Goal: Obtain resource: Download file/media

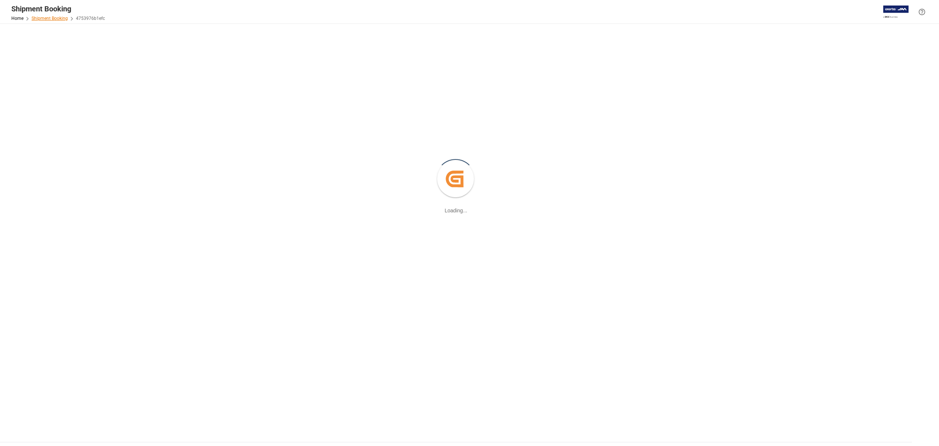
click at [51, 17] on link "Shipment Booking" at bounding box center [50, 18] width 36 height 5
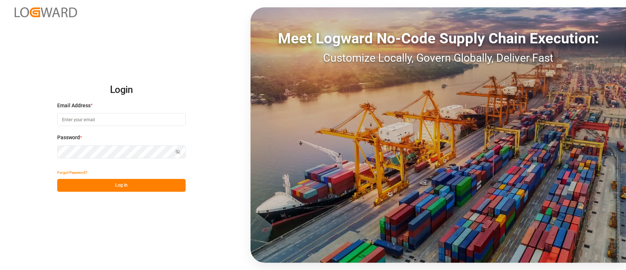
type input "hamid.rezaei@jamindustries.com"
click at [128, 185] on button "Log In" at bounding box center [121, 185] width 128 height 13
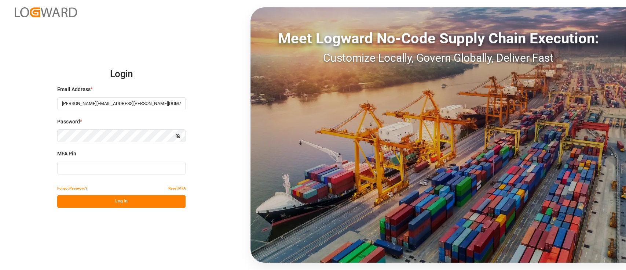
click at [127, 171] on input at bounding box center [121, 167] width 128 height 13
type input "042302"
click at [141, 207] on button "Log In" at bounding box center [121, 201] width 128 height 13
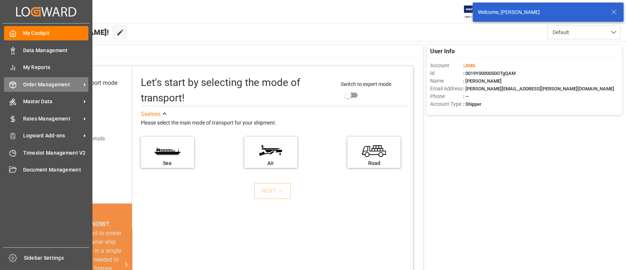
click at [34, 83] on span "Order Management" at bounding box center [52, 85] width 58 height 8
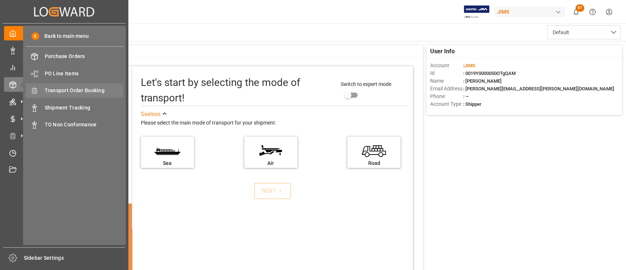
click at [63, 89] on span "Transport Order Booking" at bounding box center [84, 91] width 79 height 8
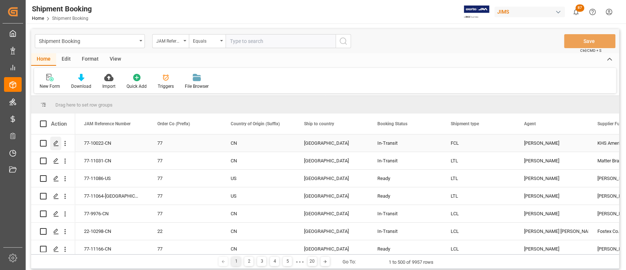
click at [57, 142] on icon "Press SPACE to select this row." at bounding box center [56, 143] width 6 height 6
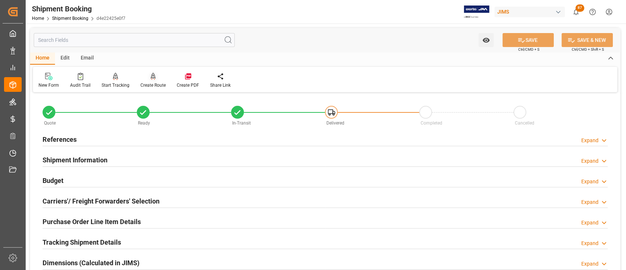
click at [151, 75] on icon at bounding box center [153, 76] width 5 height 7
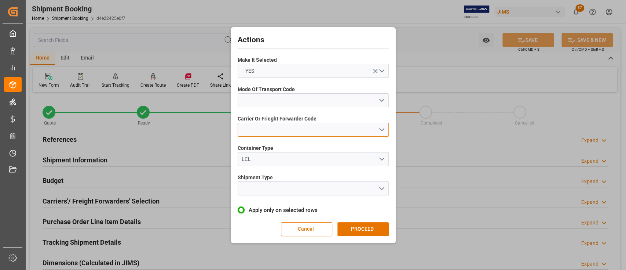
click at [382, 128] on button "open menu" at bounding box center [313, 130] width 151 height 14
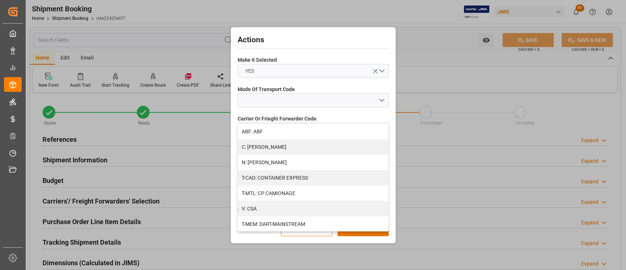
click at [442, 23] on div "Actions Make It Selected YES Mode Of Transport Code Carrier Or Frieght Forwarde…" at bounding box center [313, 135] width 626 height 270
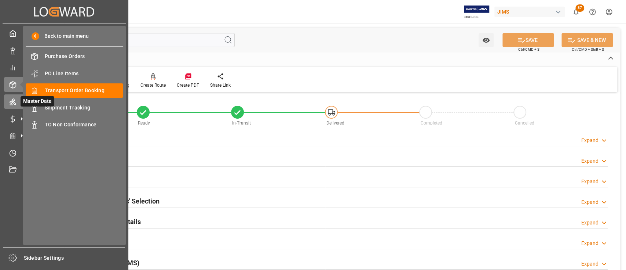
click at [12, 99] on icon at bounding box center [13, 102] width 7 height 7
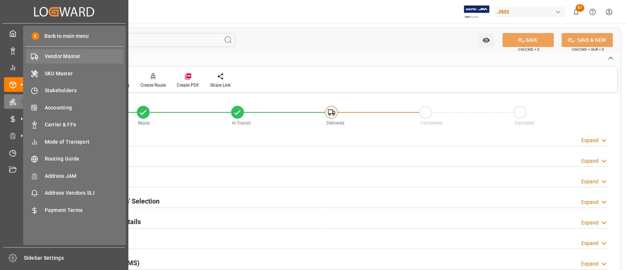
click at [65, 54] on span "Vendor Master" at bounding box center [84, 56] width 79 height 8
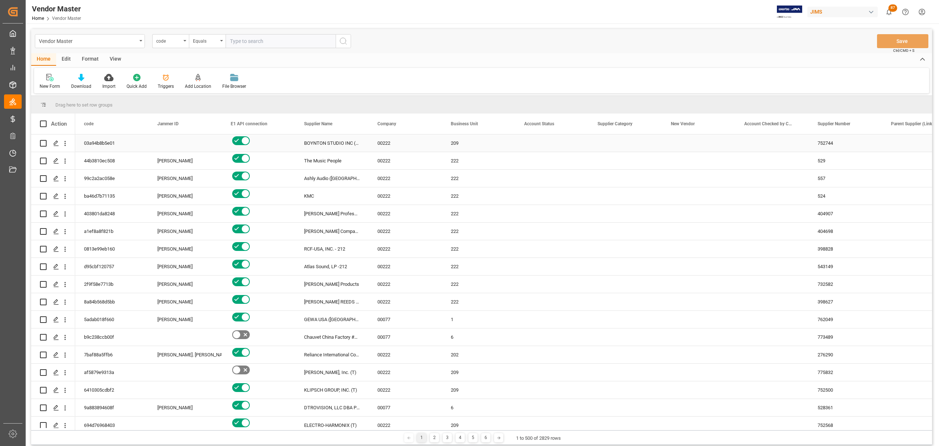
click at [619, 144] on div "Press SPACE to select this row." at bounding box center [625, 142] width 73 height 17
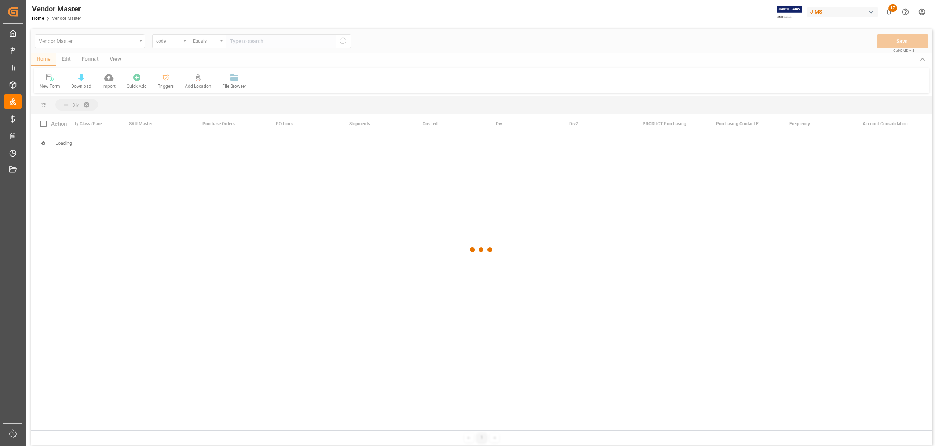
scroll to position [0, 3767]
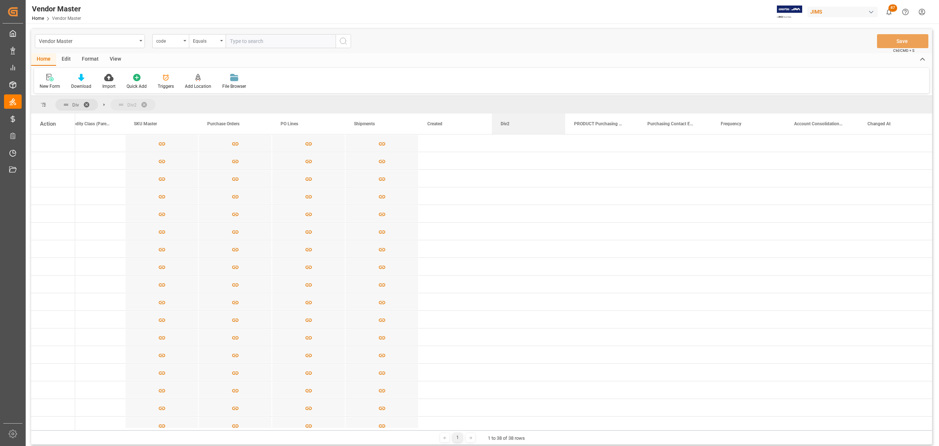
drag, startPoint x: 504, startPoint y: 125, endPoint x: 489, endPoint y: 106, distance: 24.4
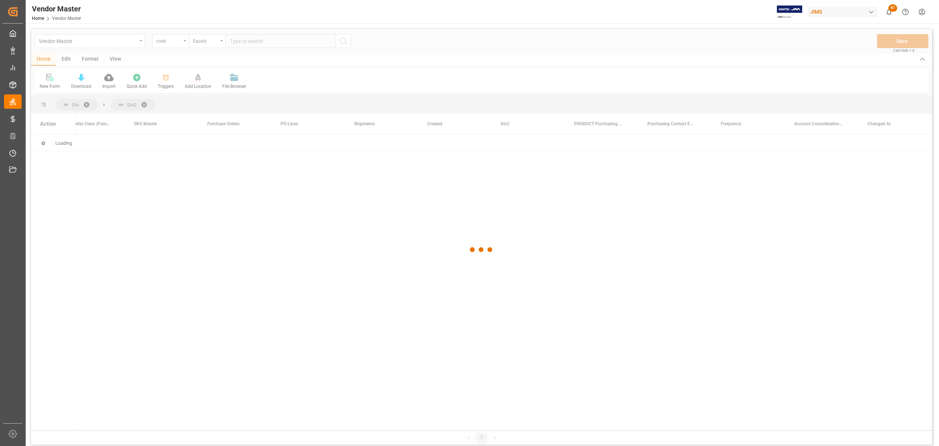
scroll to position [0, 3695]
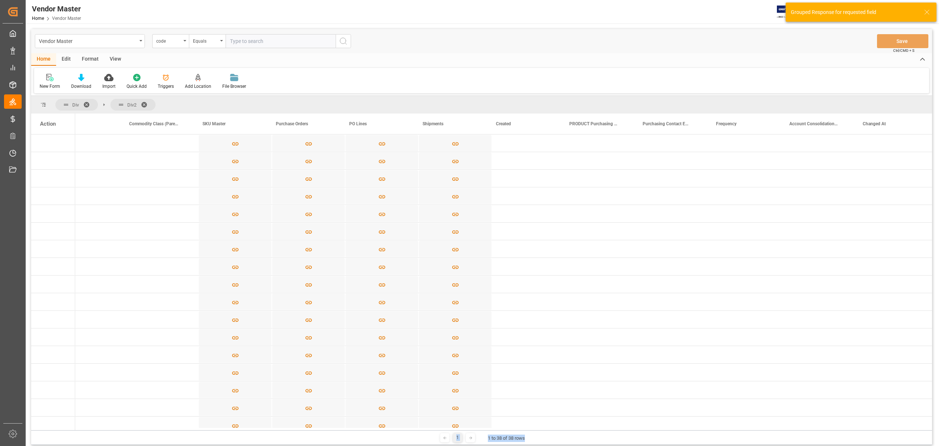
drag, startPoint x: 840, startPoint y: 430, endPoint x: 199, endPoint y: 432, distance: 641.9
click at [195, 269] on div "1 1 to 38 of 38 rows" at bounding box center [481, 437] width 901 height 15
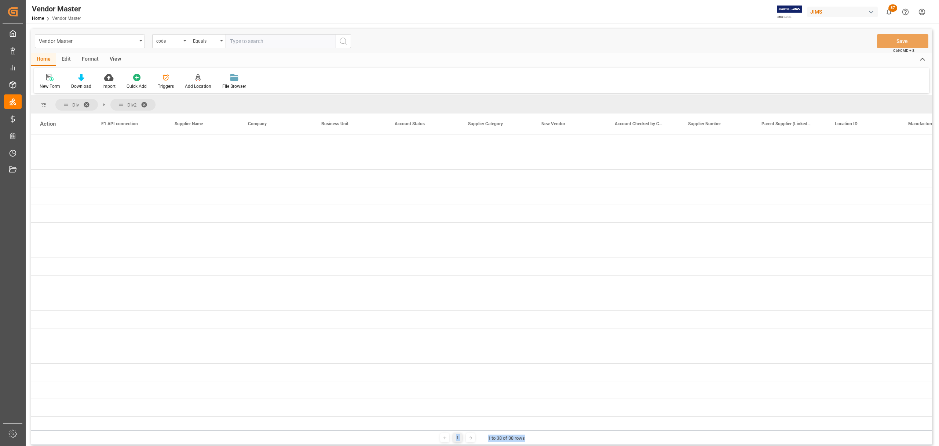
scroll to position [0, 0]
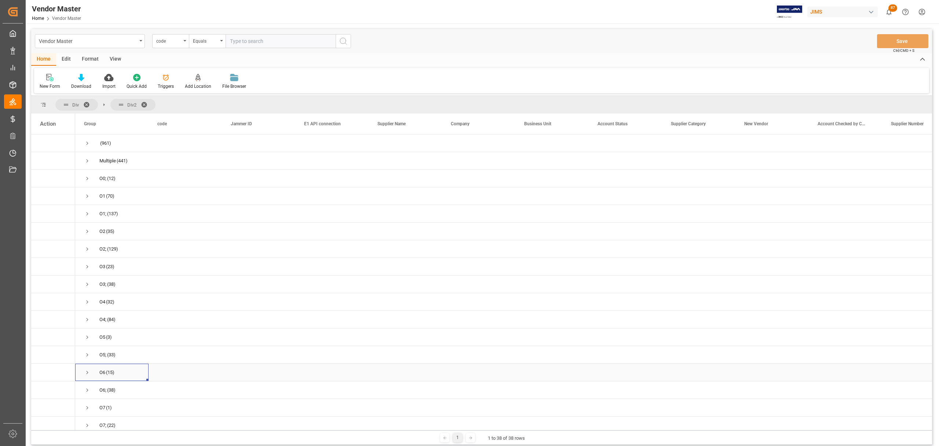
click at [87, 269] on span "Press SPACE to select this row." at bounding box center [87, 372] width 7 height 7
click at [85, 269] on span "Press SPACE to select this row." at bounding box center [87, 407] width 7 height 7
click at [102, 269] on span "Press SPACE to select this row." at bounding box center [102, 341] width 7 height 7
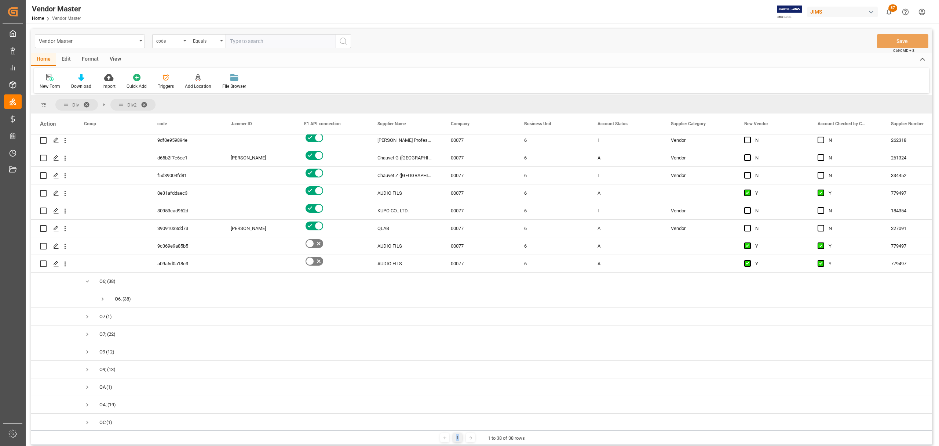
scroll to position [391, 0]
click at [104, 269] on span "Press SPACE to select this row." at bounding box center [102, 298] width 7 height 7
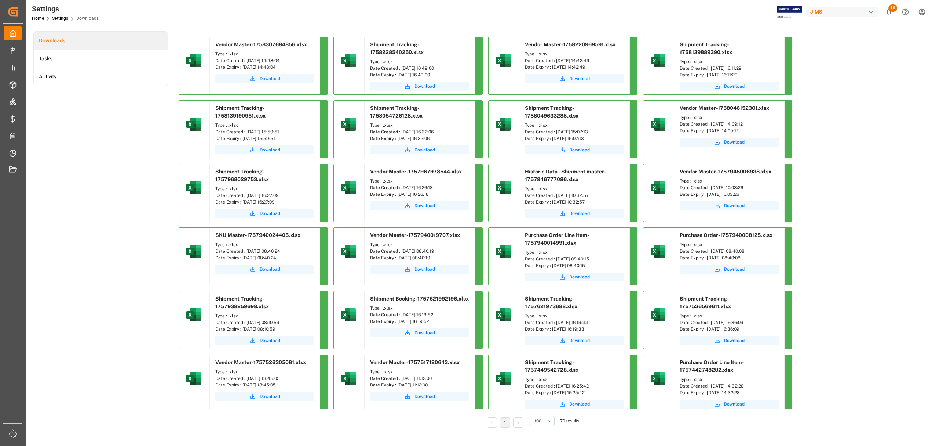
click at [269, 78] on span "Download" at bounding box center [270, 78] width 21 height 7
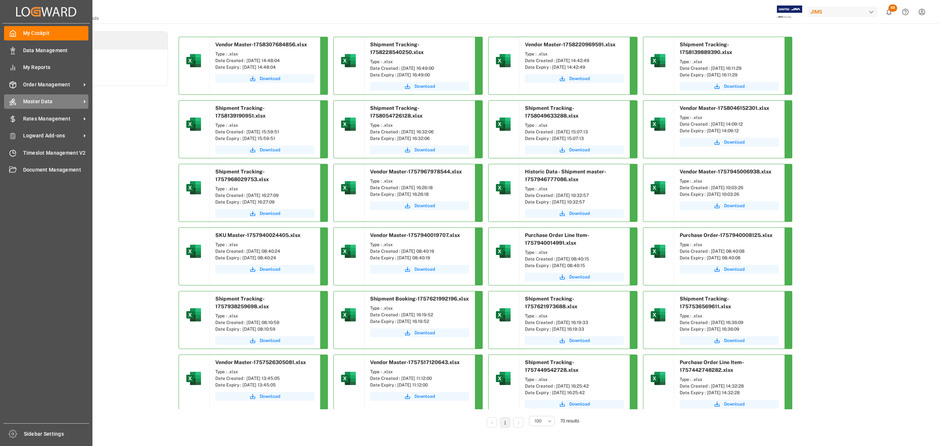
click at [43, 103] on span "Master Data" at bounding box center [52, 102] width 58 height 8
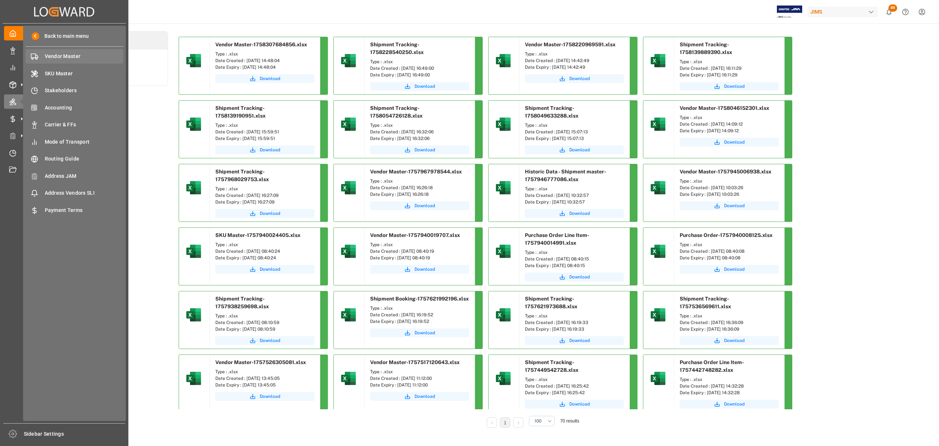
click at [64, 53] on span "Vendor Master" at bounding box center [84, 56] width 79 height 8
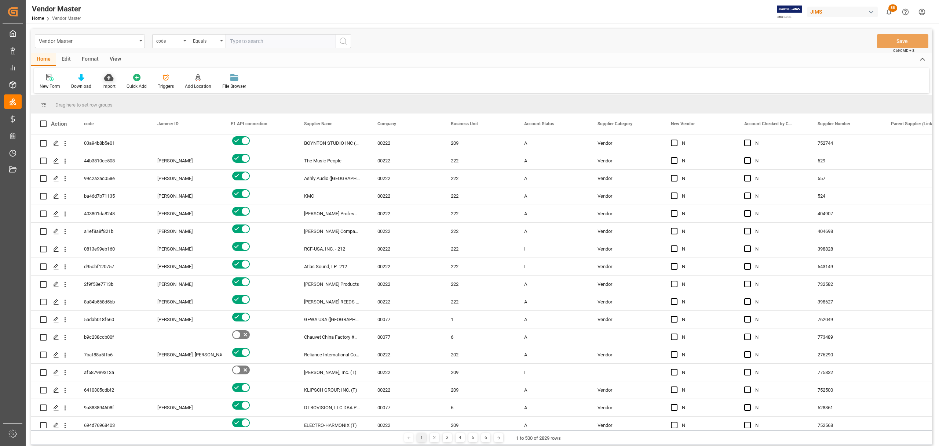
click at [106, 77] on icon at bounding box center [108, 77] width 9 height 7
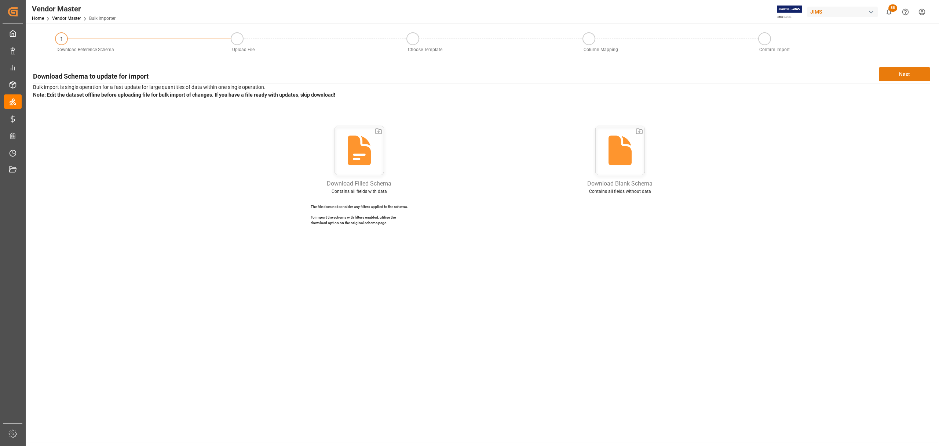
click at [894, 71] on button "Next" at bounding box center [904, 74] width 51 height 14
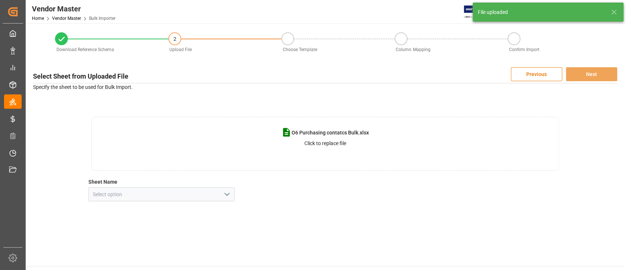
click at [225, 195] on icon "open menu" at bounding box center [227, 194] width 9 height 9
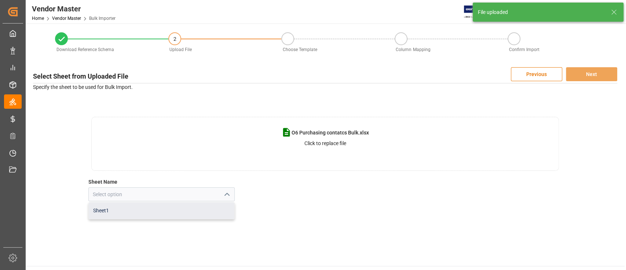
click at [157, 211] on div "Sheet1" at bounding box center [161, 210] width 145 height 17
type input "Sheet1"
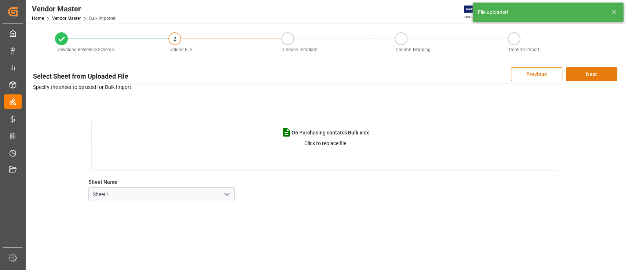
click at [601, 74] on button "Next" at bounding box center [591, 74] width 51 height 14
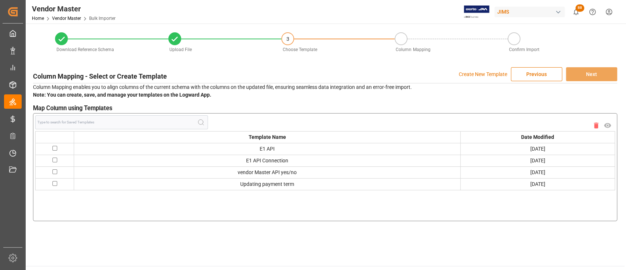
click at [487, 74] on p "Create New Template" at bounding box center [483, 74] width 48 height 14
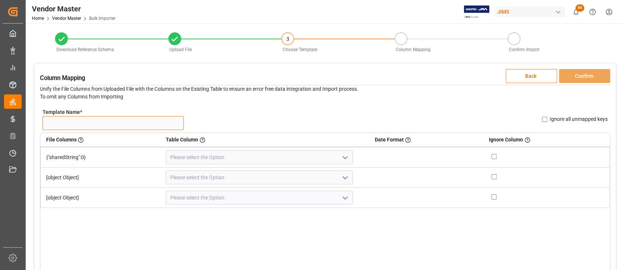
click at [133, 123] on input "Template Name *" at bounding box center [113, 123] width 141 height 14
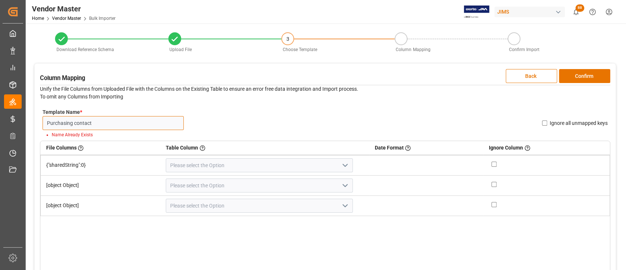
click at [128, 124] on input "Purchasing contact" at bounding box center [113, 123] width 141 height 14
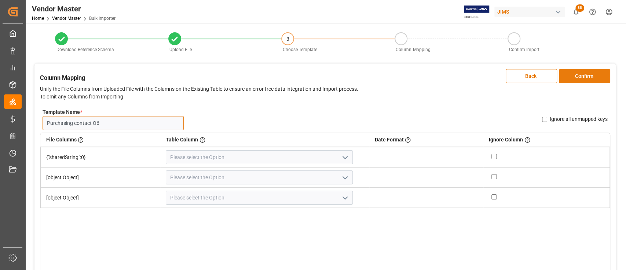
type input "Purchasing contact O6"
click at [587, 75] on button "Confirm" at bounding box center [584, 76] width 51 height 14
click at [341, 160] on icon "open menu" at bounding box center [345, 157] width 9 height 9
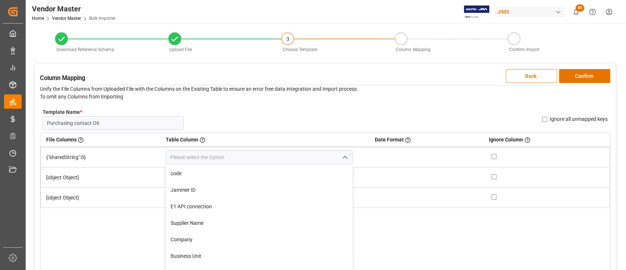
click at [341, 158] on icon "close menu" at bounding box center [345, 157] width 9 height 9
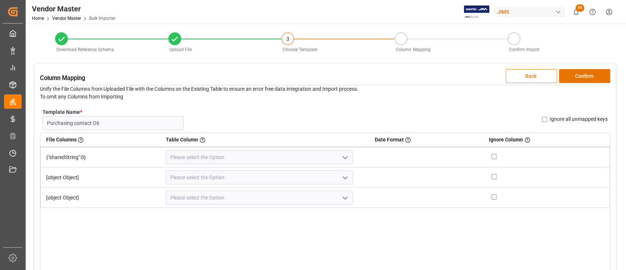
click at [528, 81] on button "Back" at bounding box center [531, 76] width 51 height 14
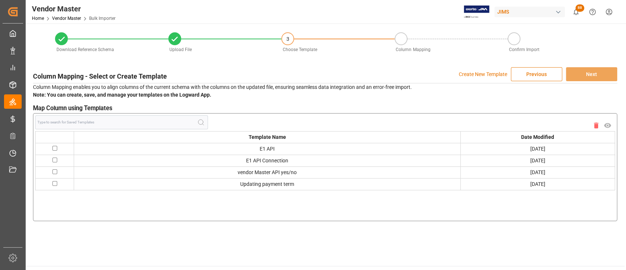
click at [536, 75] on button "Previous" at bounding box center [536, 74] width 51 height 14
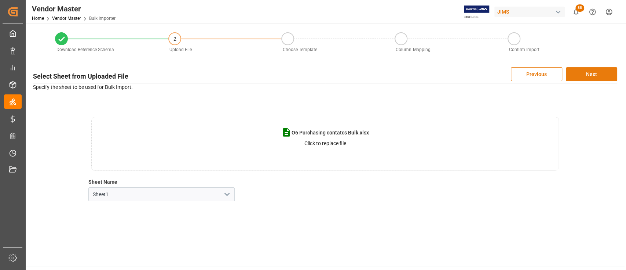
click at [589, 77] on button "Next" at bounding box center [591, 74] width 51 height 14
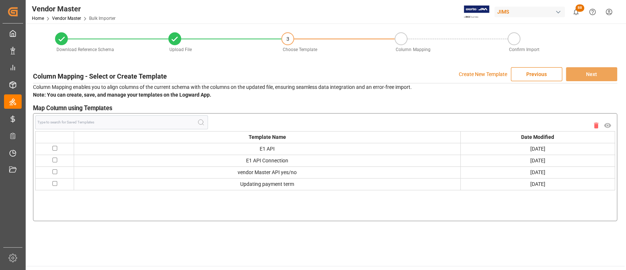
click at [487, 75] on p "Create New Template" at bounding box center [483, 74] width 48 height 14
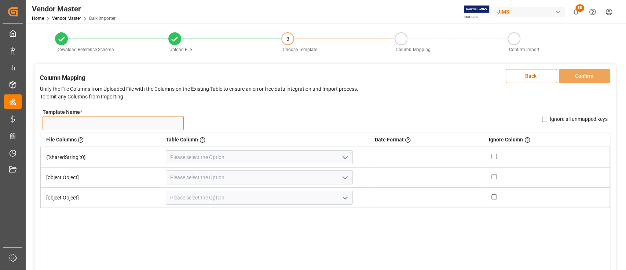
click at [106, 124] on input "Template Name *" at bounding box center [113, 123] width 141 height 14
type input "Purchasing contact O6"
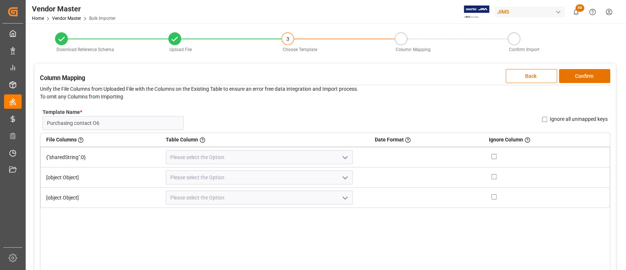
click at [93, 175] on td "[object Object]" at bounding box center [101, 177] width 120 height 20
click at [73, 176] on td "[object Object]" at bounding box center [101, 177] width 120 height 20
click at [64, 157] on td "{"sharedString":0}" at bounding box center [101, 157] width 120 height 21
click at [68, 176] on td "[object Object]" at bounding box center [101, 177] width 120 height 20
click at [73, 190] on tbody "{"sharedString":0} [object Object] [object Object]" at bounding box center [326, 177] width 570 height 61
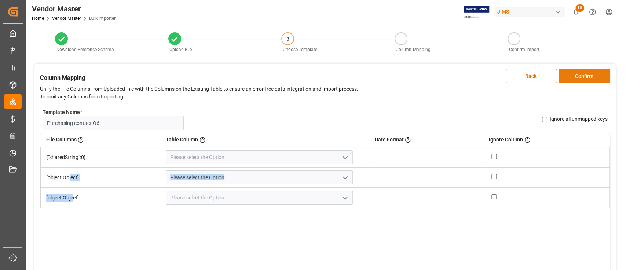
click at [586, 75] on button "Confirm" at bounding box center [584, 76] width 51 height 14
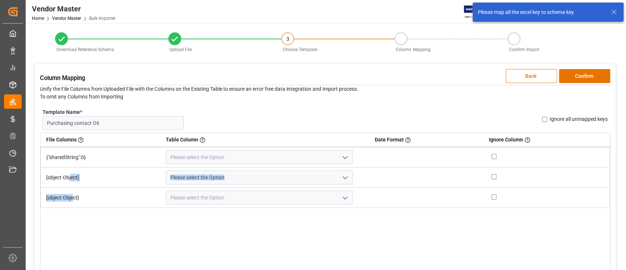
click at [343, 156] on polyline "open menu" at bounding box center [345, 157] width 4 height 2
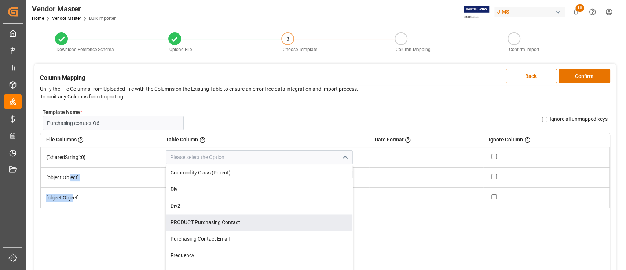
scroll to position [834, 0]
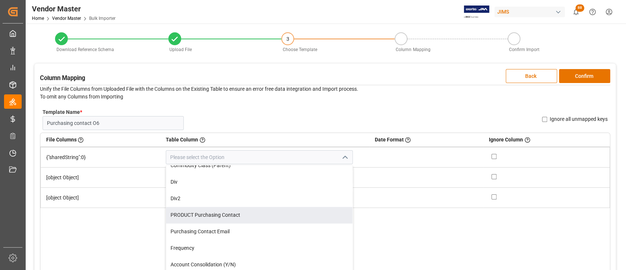
click at [391, 228] on div "File Columns Header of the column in the sheet that is uploaded Table Column Ke…" at bounding box center [325, 226] width 571 height 189
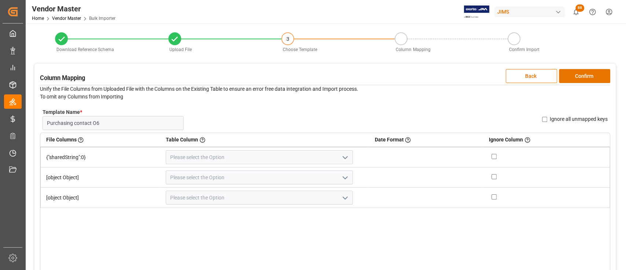
click at [114, 174] on td "[object Object]" at bounding box center [101, 177] width 120 height 20
drag, startPoint x: 109, startPoint y: 200, endPoint x: 113, endPoint y: 183, distance: 17.4
click at [109, 199] on td "[object Object]" at bounding box center [101, 198] width 120 height 20
drag, startPoint x: 113, startPoint y: 169, endPoint x: 110, endPoint y: 150, distance: 18.9
click at [113, 166] on tbody "{"sharedString":0} [object Object] [object Object]" at bounding box center [326, 177] width 570 height 61
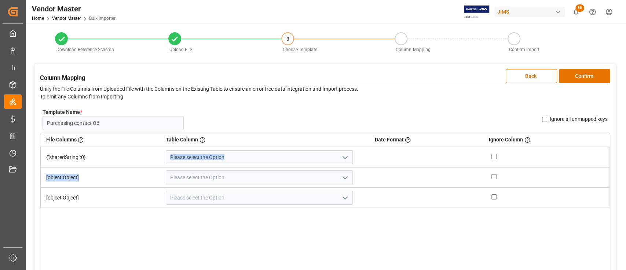
click at [110, 150] on td "{"sharedString":0}" at bounding box center [101, 157] width 120 height 21
click at [101, 175] on td "[object Object]" at bounding box center [101, 177] width 120 height 20
click at [258, 236] on div "File Columns Header of the column in the sheet that is uploaded Table Column Ke…" at bounding box center [325, 226] width 571 height 189
click at [525, 77] on button "Back" at bounding box center [531, 76] width 51 height 14
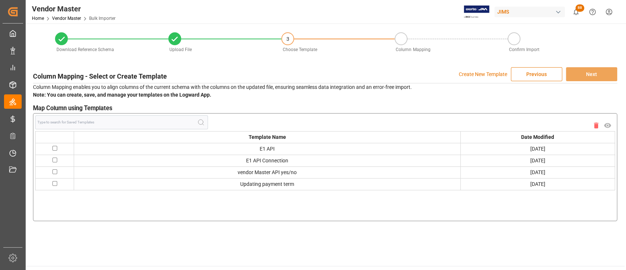
click at [532, 76] on button "Previous" at bounding box center [536, 74] width 51 height 14
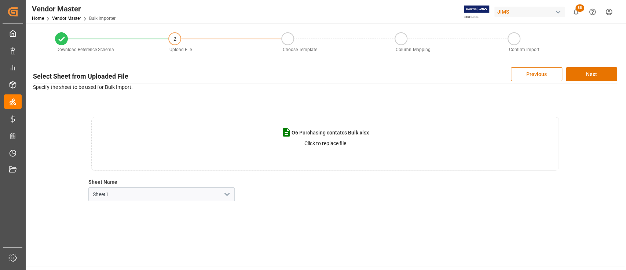
click at [345, 143] on p "Click to replace file" at bounding box center [325, 143] width 42 height 8
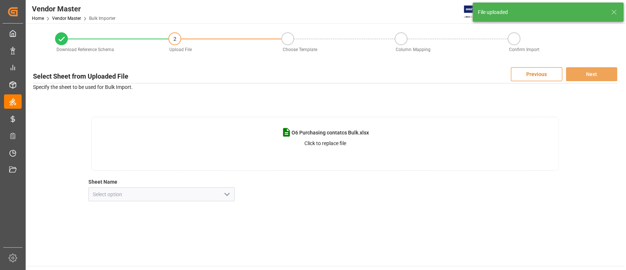
click at [226, 193] on polyline "open menu" at bounding box center [227, 194] width 4 height 2
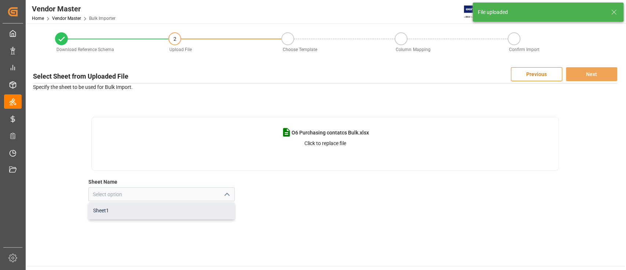
click at [123, 211] on div "Sheet1" at bounding box center [161, 210] width 145 height 17
type input "Sheet1"
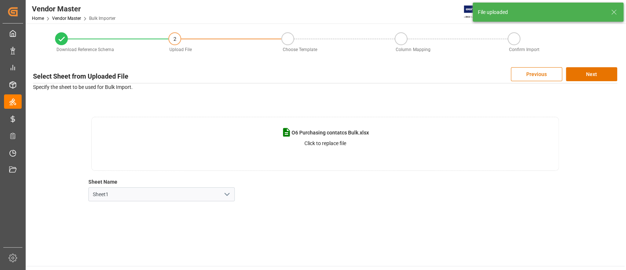
click at [311, 204] on div "Select Sheet from Uploaded File Previous Next Specify the sheet to be used for …" at bounding box center [325, 133] width 592 height 141
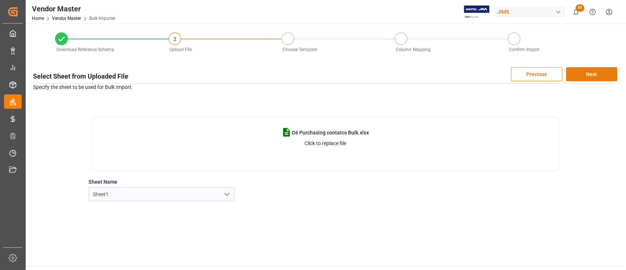
click at [589, 75] on button "Next" at bounding box center [591, 74] width 51 height 14
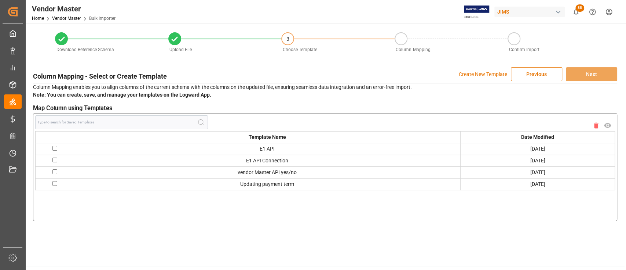
click at [470, 70] on p "Create New Template" at bounding box center [483, 74] width 48 height 14
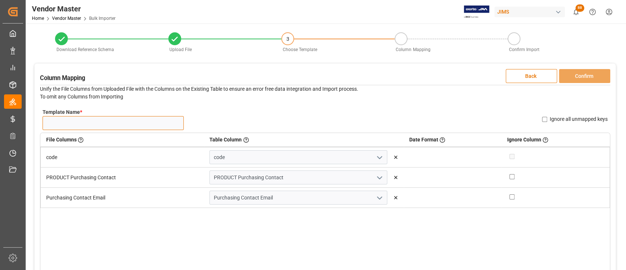
click at [81, 123] on input "Template Name *" at bounding box center [113, 123] width 141 height 14
type input "Purchasing contact O6"
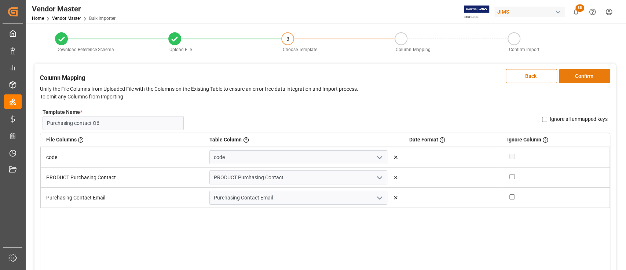
click at [595, 75] on button "Confirm" at bounding box center [584, 76] width 51 height 14
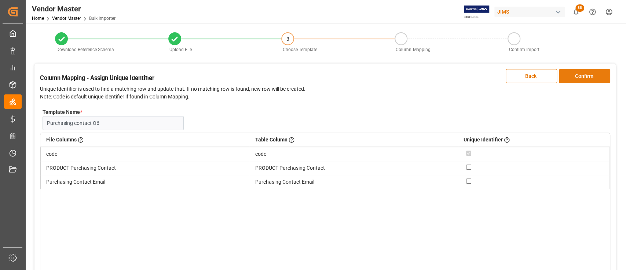
click at [583, 75] on button "Confirm" at bounding box center [584, 76] width 51 height 14
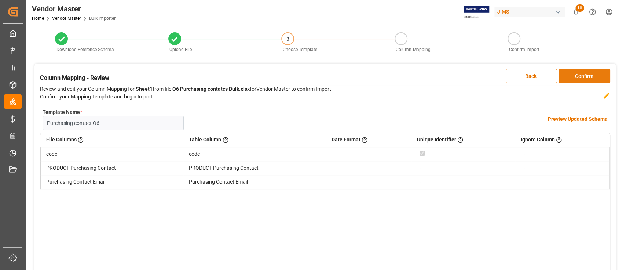
click at [585, 75] on button "Confirm" at bounding box center [584, 76] width 51 height 14
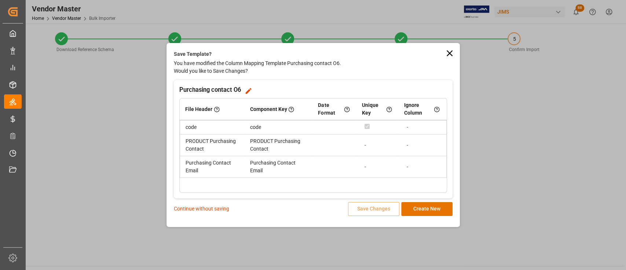
click at [203, 207] on p "Continue without saving" at bounding box center [201, 209] width 55 height 8
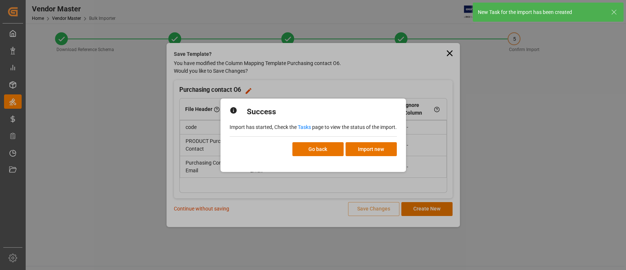
click at [305, 126] on link "Tasks" at bounding box center [304, 127] width 13 height 6
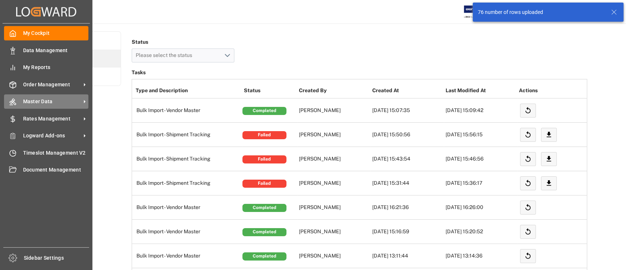
click at [44, 100] on span "Master Data" at bounding box center [52, 102] width 58 height 8
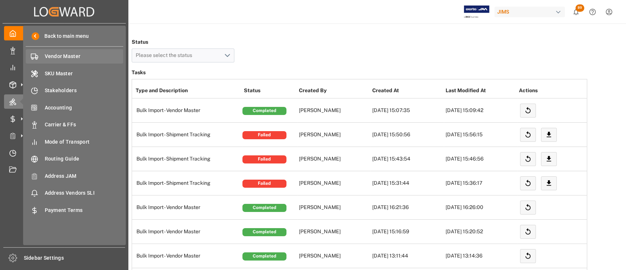
click at [68, 55] on span "Vendor Master" at bounding box center [84, 56] width 79 height 8
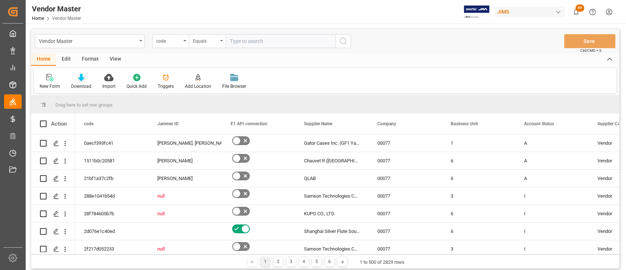
click at [81, 75] on icon at bounding box center [81, 77] width 6 height 7
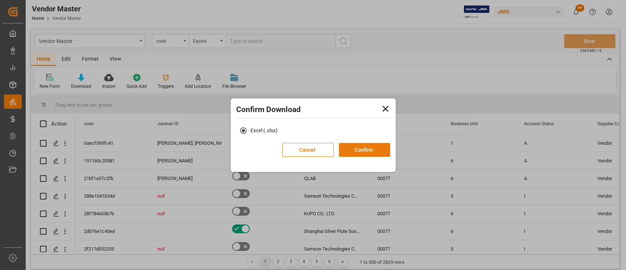
click at [373, 151] on button "Confirm" at bounding box center [364, 150] width 51 height 14
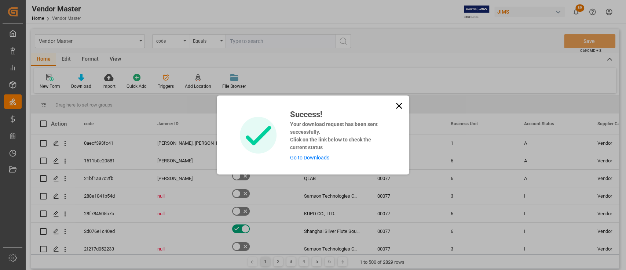
click at [315, 157] on link "Go to Downloads" at bounding box center [309, 158] width 39 height 6
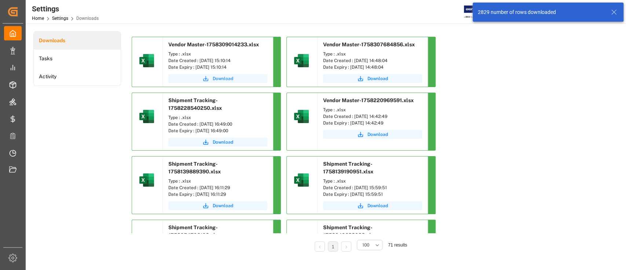
click at [228, 83] on button "Download" at bounding box center [217, 78] width 99 height 9
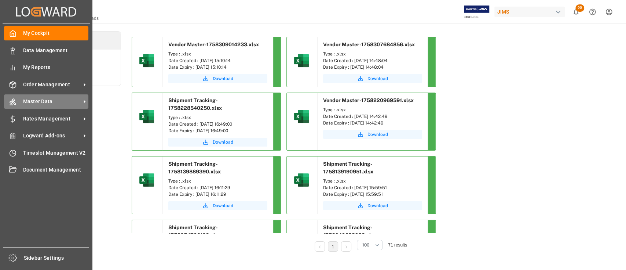
click at [42, 101] on span "Master Data" at bounding box center [52, 102] width 58 height 8
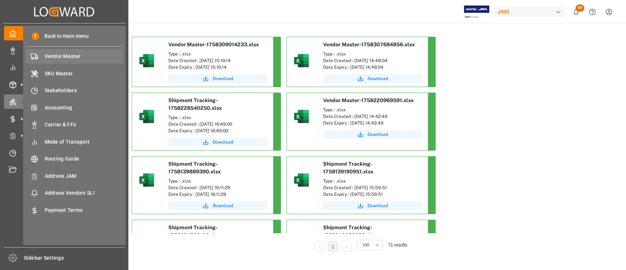
click at [60, 57] on span "Vendor Master" at bounding box center [84, 56] width 79 height 8
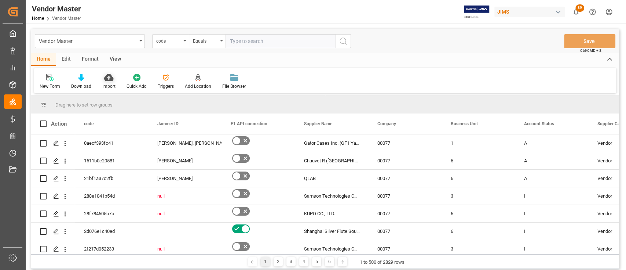
click at [108, 79] on icon at bounding box center [108, 77] width 9 height 7
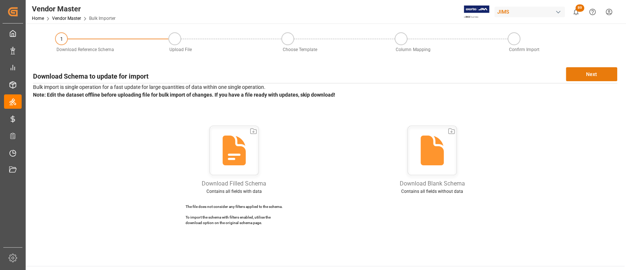
click at [585, 78] on button "Next" at bounding box center [591, 74] width 51 height 14
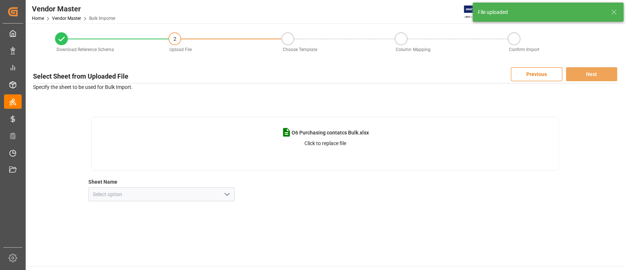
click at [226, 194] on polyline "open menu" at bounding box center [227, 194] width 4 height 2
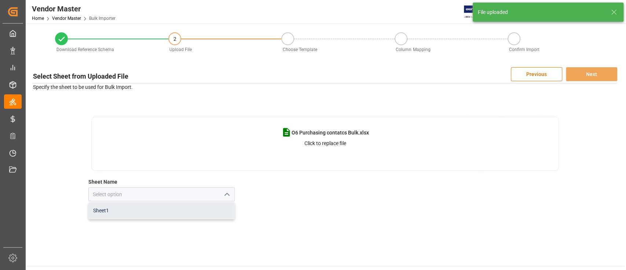
click at [130, 208] on div "Sheet1" at bounding box center [161, 210] width 145 height 17
type input "Sheet1"
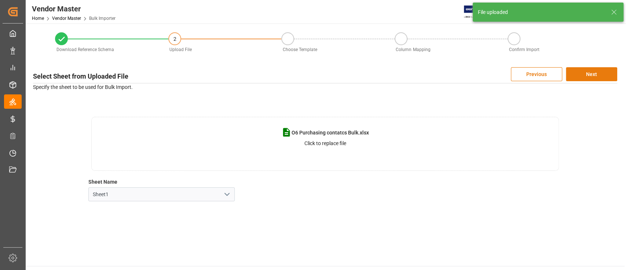
click at [596, 69] on button "Next" at bounding box center [591, 74] width 51 height 14
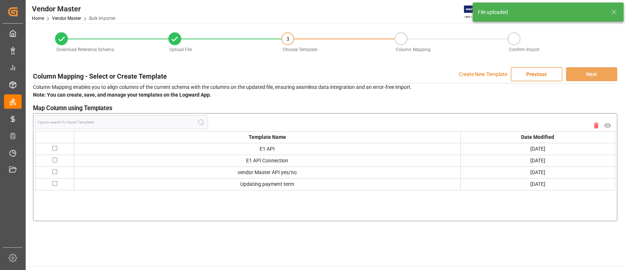
click at [477, 74] on p "Create New Template" at bounding box center [483, 74] width 48 height 14
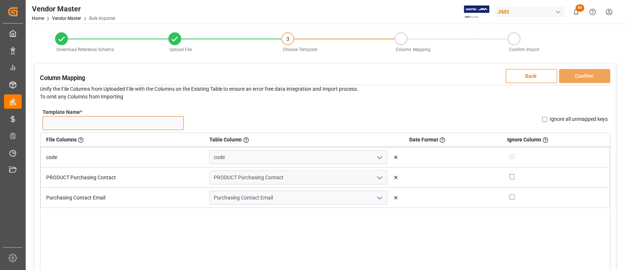
click at [69, 116] on input "Template Name *" at bounding box center [113, 123] width 141 height 14
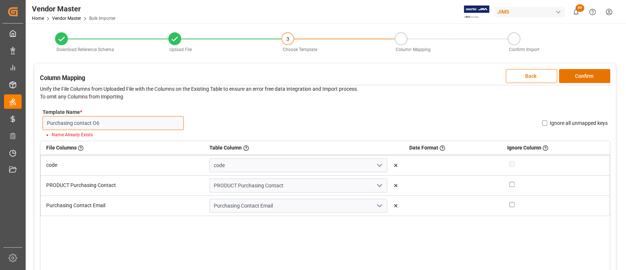
click at [116, 123] on input "Purchasing contact O6" at bounding box center [113, 123] width 141 height 14
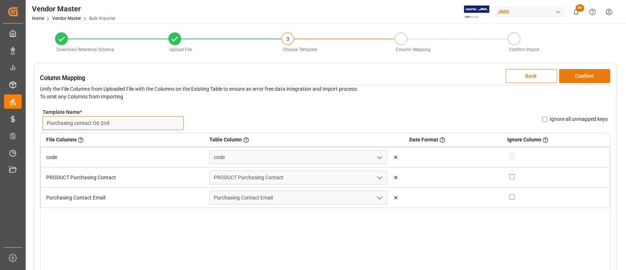
type input "Purchasing contact O6 2nd"
click at [590, 76] on button "Confirm" at bounding box center [584, 76] width 51 height 14
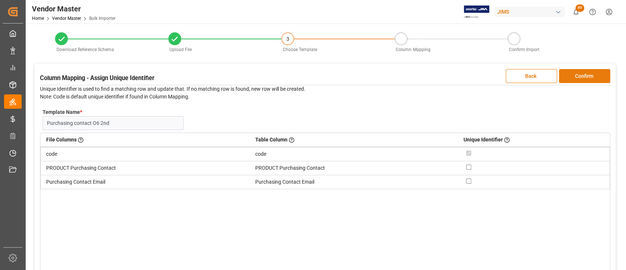
click at [584, 77] on button "Confirm" at bounding box center [584, 76] width 51 height 14
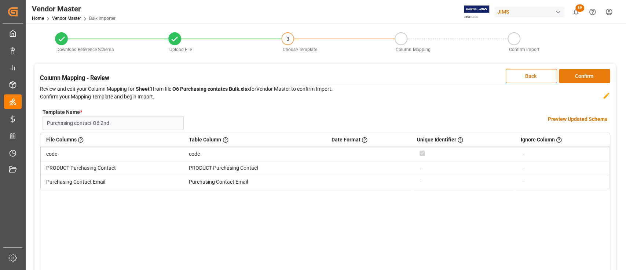
click at [582, 77] on button "Confirm" at bounding box center [584, 76] width 51 height 14
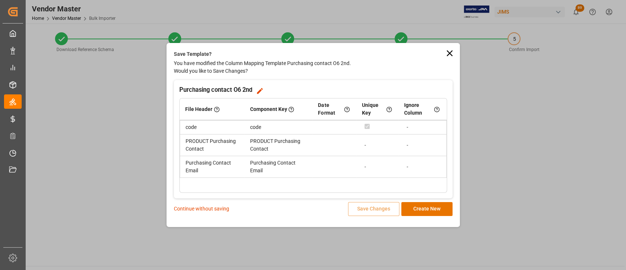
click at [208, 207] on p "Continue without saving" at bounding box center [201, 209] width 55 height 8
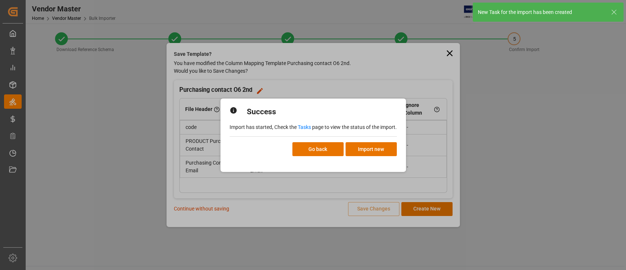
click at [305, 126] on link "Tasks" at bounding box center [304, 127] width 13 height 6
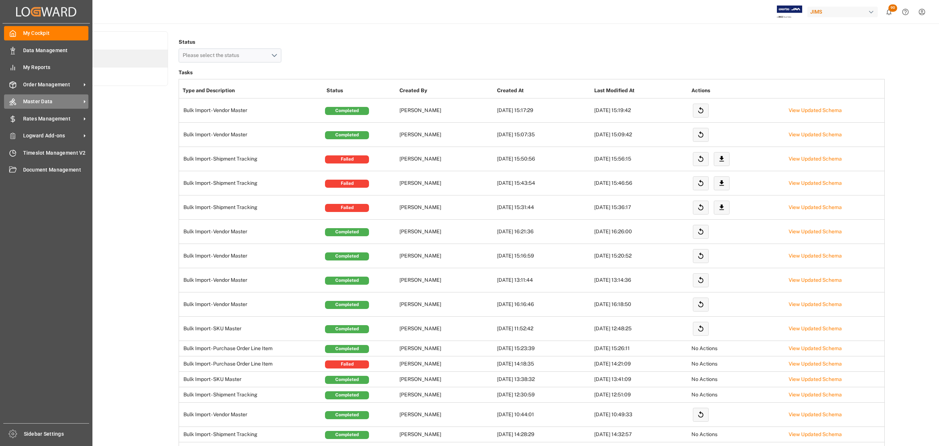
click at [44, 103] on span "Master Data" at bounding box center [52, 102] width 58 height 8
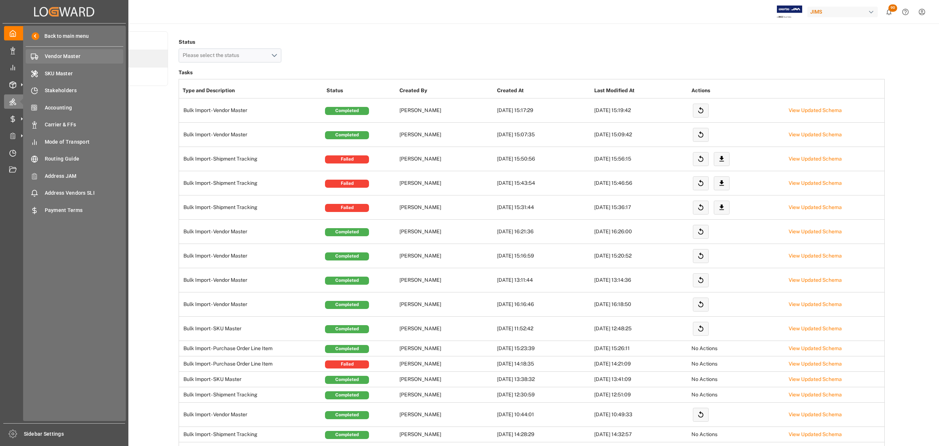
click at [63, 58] on span "Vendor Master" at bounding box center [84, 56] width 79 height 8
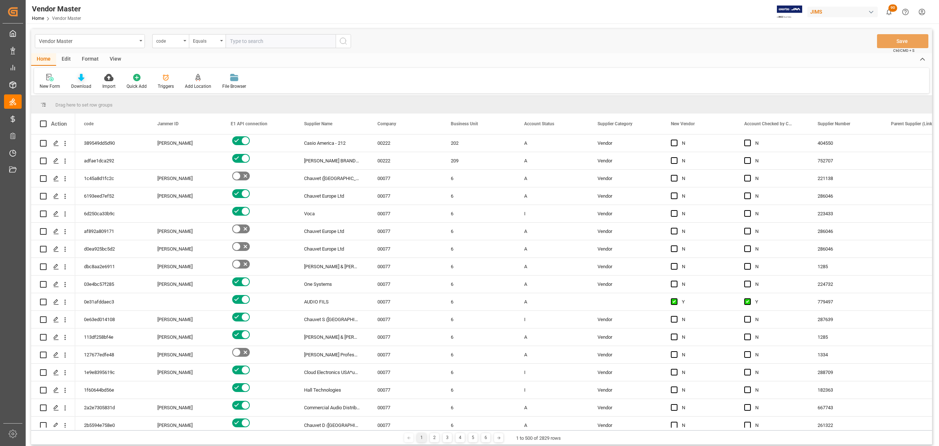
click at [78, 76] on icon at bounding box center [81, 77] width 6 height 7
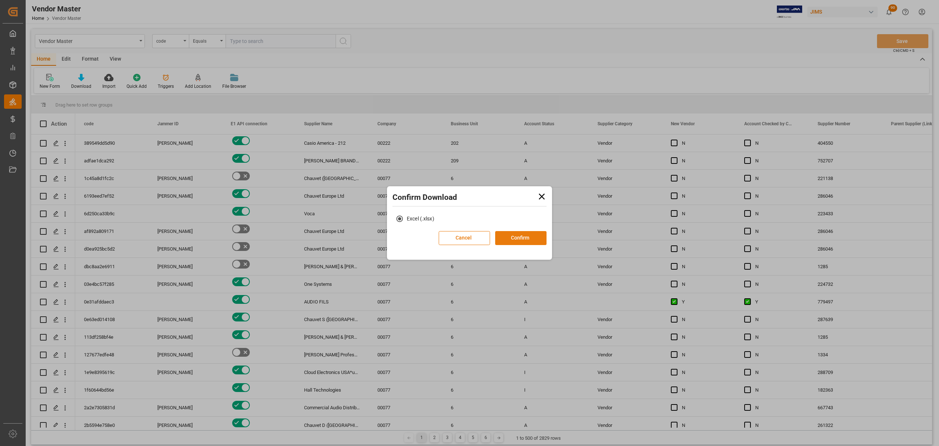
click at [520, 236] on button "Confirm" at bounding box center [520, 238] width 51 height 14
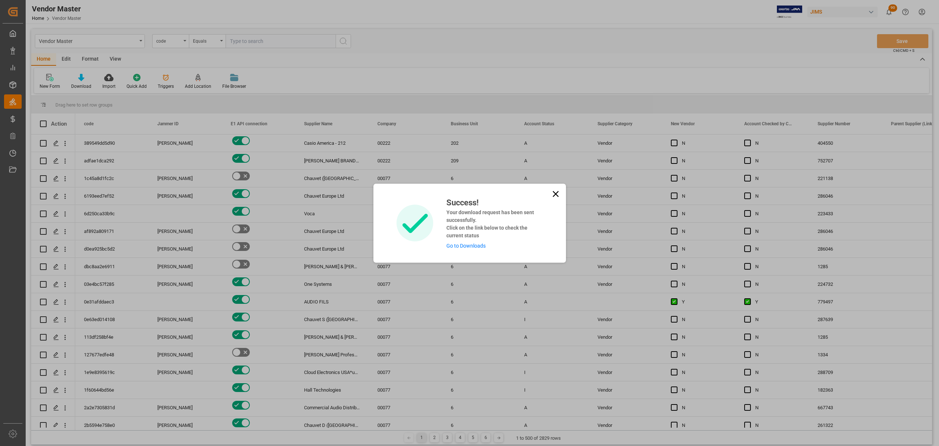
click at [474, 247] on link "Go to Downloads" at bounding box center [466, 246] width 39 height 6
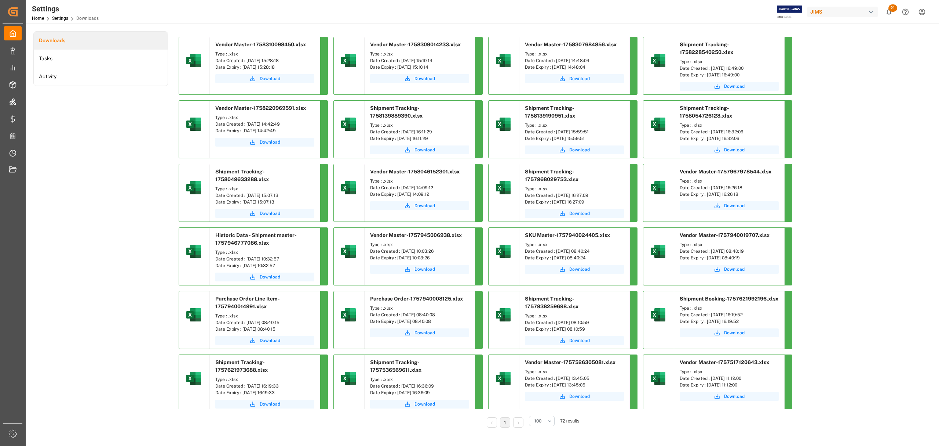
click at [271, 81] on span "Download" at bounding box center [270, 78] width 21 height 7
click at [96, 128] on div "Downloads Tasks Activity" at bounding box center [100, 234] width 135 height 406
click at [140, 131] on div "Downloads Tasks Activity" at bounding box center [100, 234] width 135 height 406
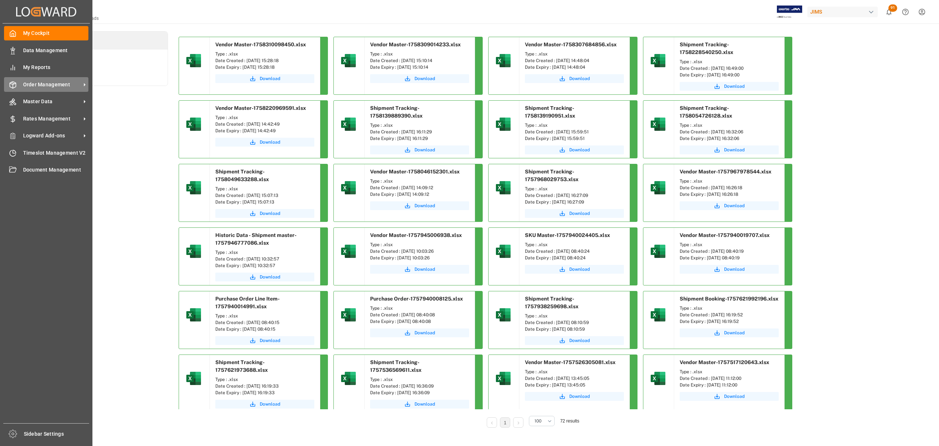
click at [39, 81] on span "Order Management" at bounding box center [52, 85] width 58 height 8
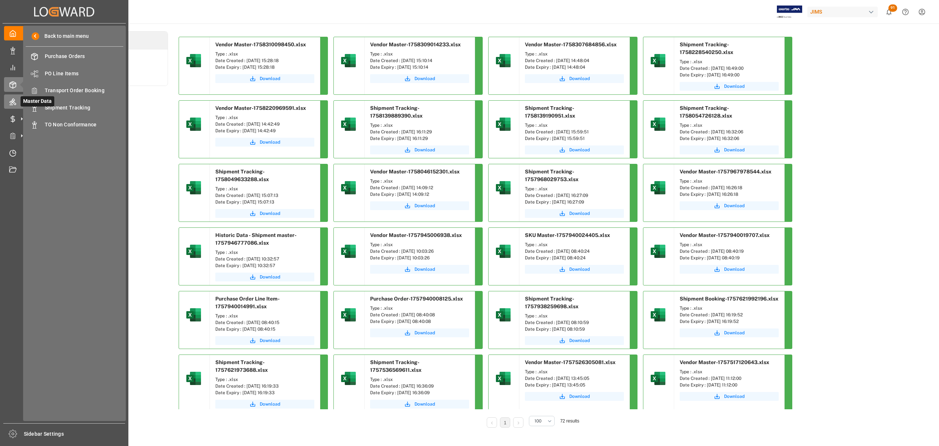
click at [11, 102] on icon at bounding box center [12, 101] width 7 height 7
click at [59, 54] on span "Vendor Master" at bounding box center [84, 56] width 79 height 8
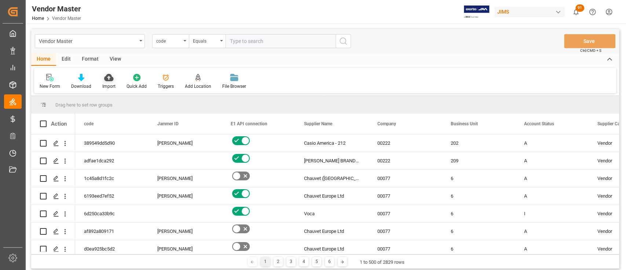
click at [110, 78] on icon at bounding box center [108, 77] width 9 height 7
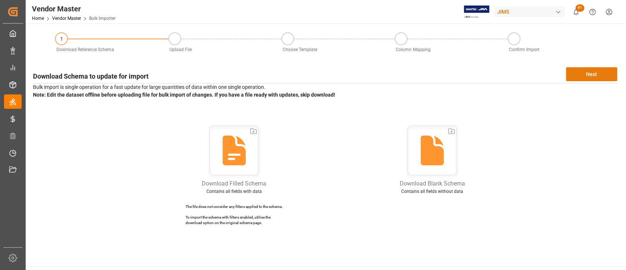
click at [581, 73] on button "Next" at bounding box center [591, 74] width 51 height 14
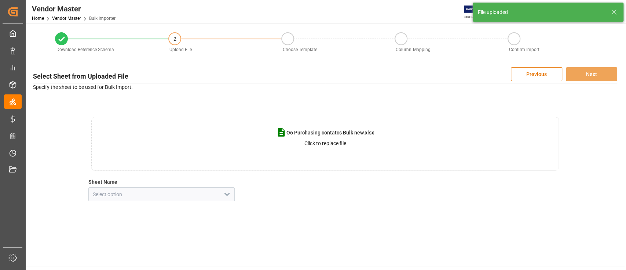
click at [226, 193] on icon "open menu" at bounding box center [227, 194] width 9 height 9
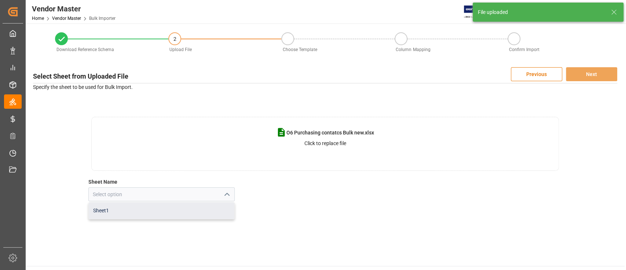
click at [159, 212] on div "Sheet1" at bounding box center [161, 210] width 145 height 17
type input "Sheet1"
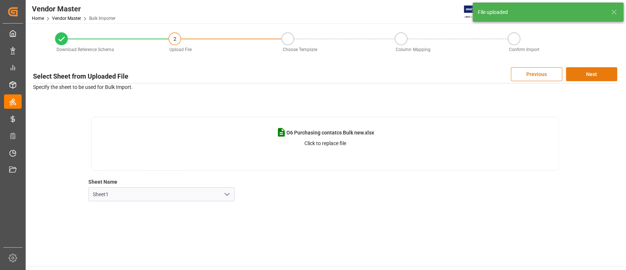
click at [595, 74] on button "Next" at bounding box center [591, 74] width 51 height 14
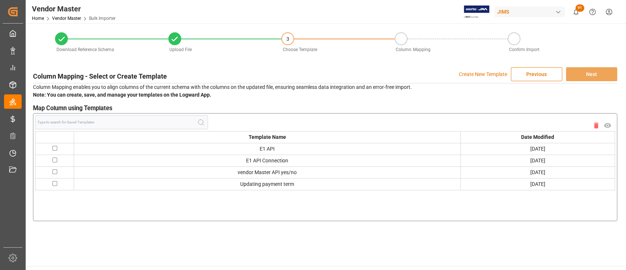
click at [494, 72] on p "Create New Template" at bounding box center [483, 74] width 48 height 14
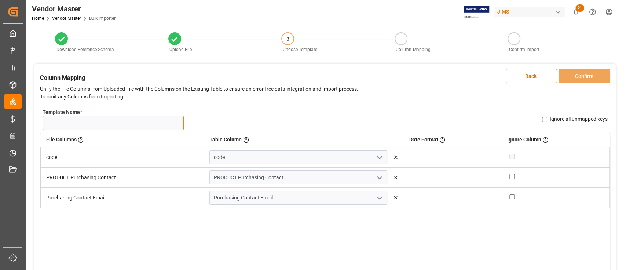
click at [110, 126] on input "Template Name *" at bounding box center [113, 123] width 141 height 14
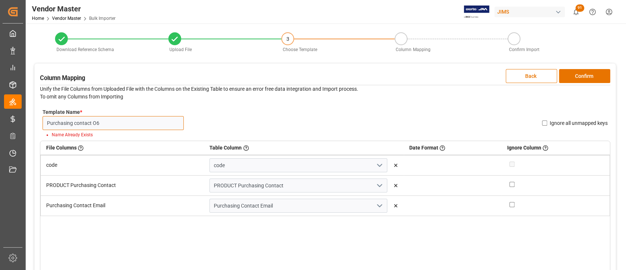
click at [130, 120] on input "Purchasing contact O6" at bounding box center [113, 123] width 141 height 14
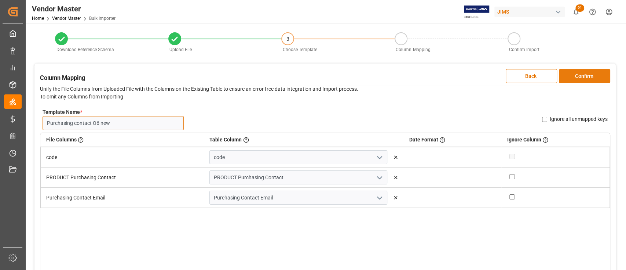
type input "Purchasing contact O6 new"
click at [584, 74] on button "Confirm" at bounding box center [584, 76] width 51 height 14
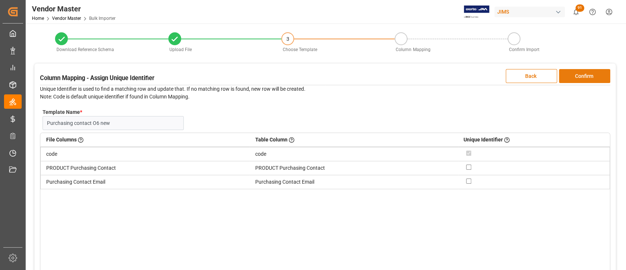
click at [584, 74] on button "Confirm" at bounding box center [584, 76] width 51 height 14
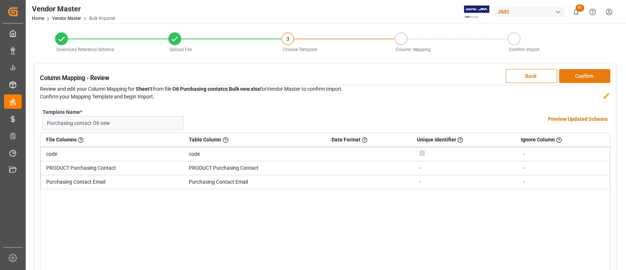
click at [580, 74] on button "Confirm" at bounding box center [584, 76] width 51 height 14
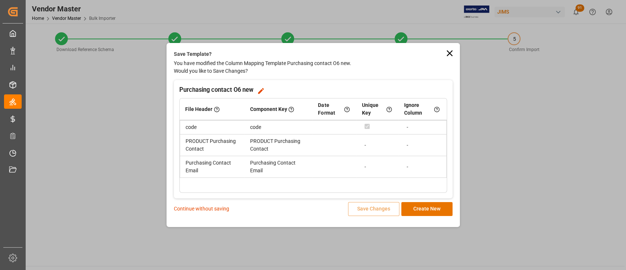
click at [217, 207] on p "Continue without saving" at bounding box center [201, 209] width 55 height 8
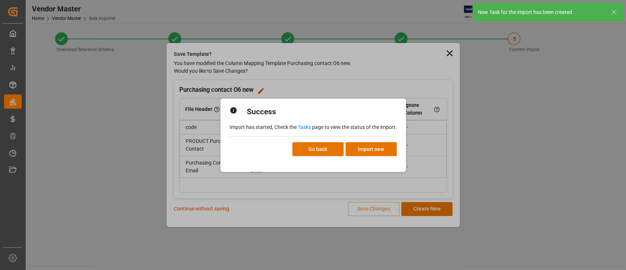
click at [307, 123] on p "Import has started, Check the Tasks page to view the status of the import." at bounding box center [313, 127] width 167 height 8
click at [303, 125] on link "Tasks" at bounding box center [304, 127] width 13 height 6
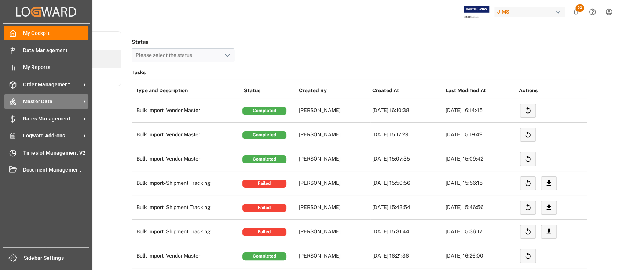
click at [40, 99] on span "Master Data" at bounding box center [52, 102] width 58 height 8
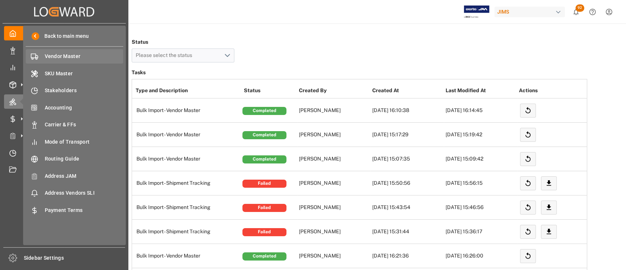
click at [68, 56] on span "Vendor Master" at bounding box center [84, 56] width 79 height 8
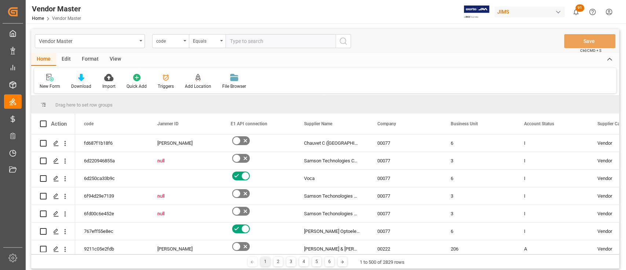
click at [80, 81] on icon at bounding box center [81, 77] width 6 height 7
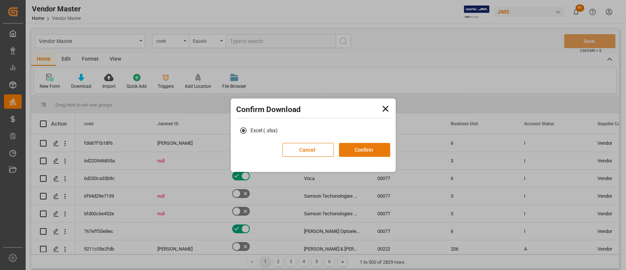
click at [355, 145] on button "Confirm" at bounding box center [364, 150] width 51 height 14
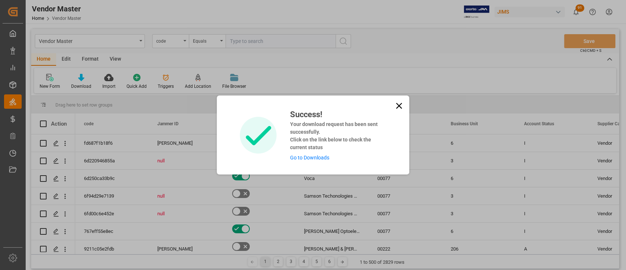
click at [309, 157] on link "Go to Downloads" at bounding box center [309, 158] width 39 height 6
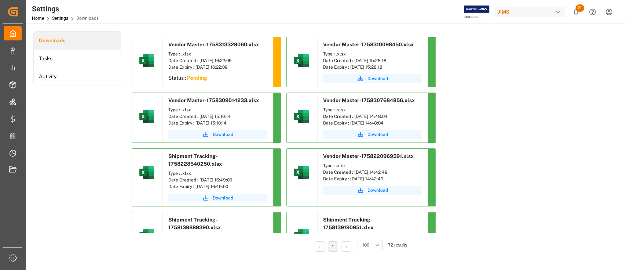
click at [86, 127] on div "Downloads Tasks Activity" at bounding box center [77, 146] width 88 height 230
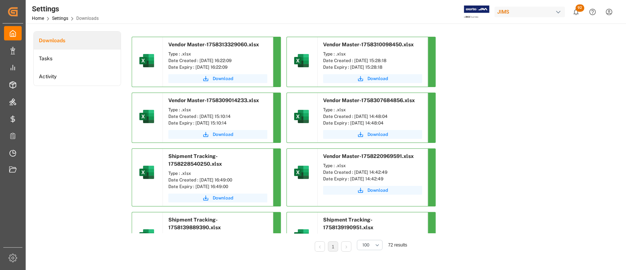
click at [104, 113] on div "Downloads Tasks Activity" at bounding box center [77, 146] width 88 height 230
click at [65, 60] on li "Tasks" at bounding box center [77, 59] width 87 height 18
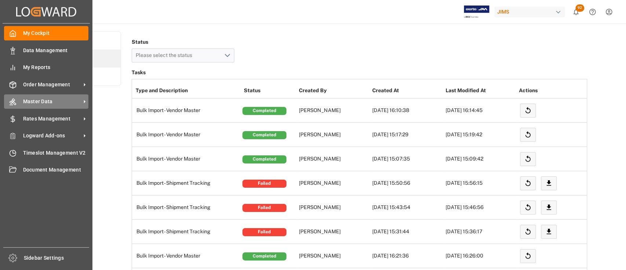
click at [38, 100] on span "Master Data" at bounding box center [52, 102] width 58 height 8
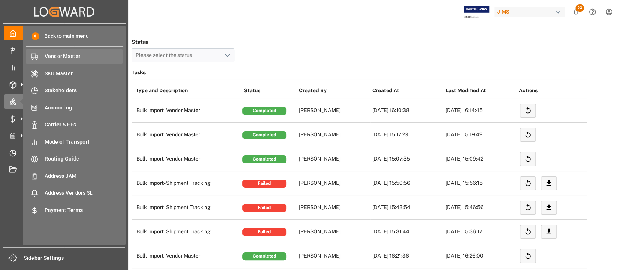
click at [62, 57] on span "Vendor Master" at bounding box center [84, 56] width 79 height 8
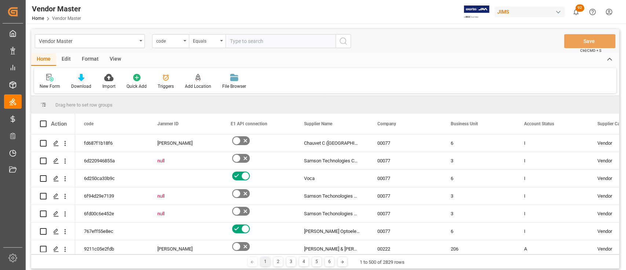
click at [79, 77] on icon at bounding box center [81, 77] width 6 height 7
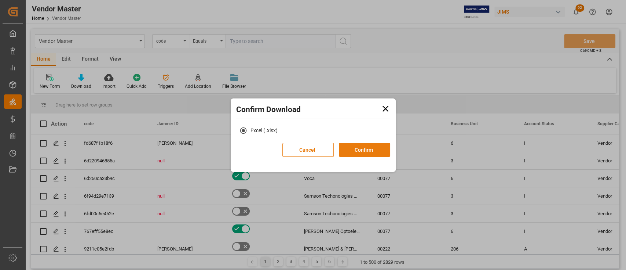
click at [360, 146] on button "Confirm" at bounding box center [364, 150] width 51 height 14
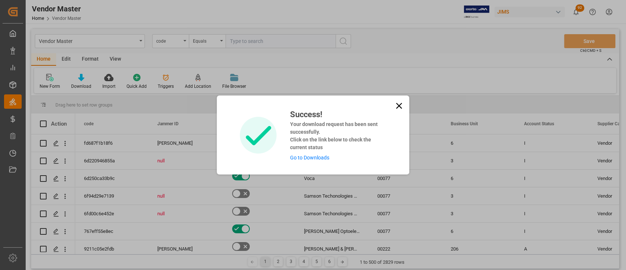
click at [317, 153] on div "Success! Your download request has been sent successfully. Click on the link be…" at bounding box center [335, 134] width 102 height 53
click at [313, 156] on link "Go to Downloads" at bounding box center [309, 158] width 39 height 6
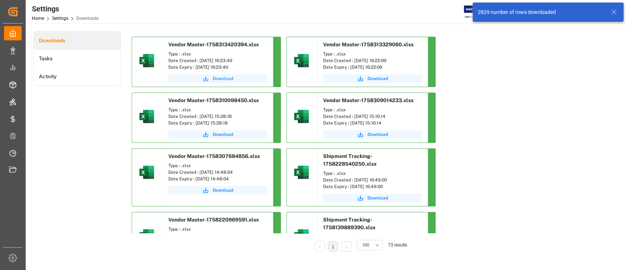
click at [224, 78] on span "Download" at bounding box center [223, 78] width 21 height 7
